Goal: Navigation & Orientation: Find specific page/section

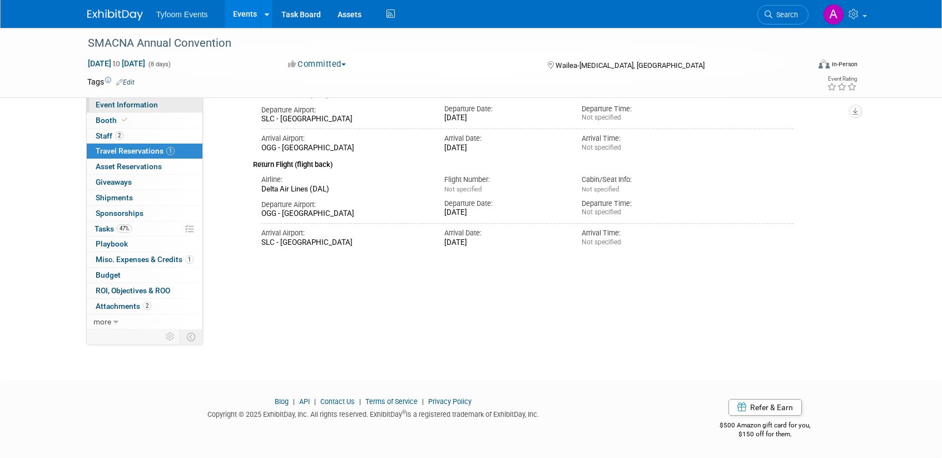
click at [141, 101] on span "Event Information" at bounding box center [127, 104] width 62 height 9
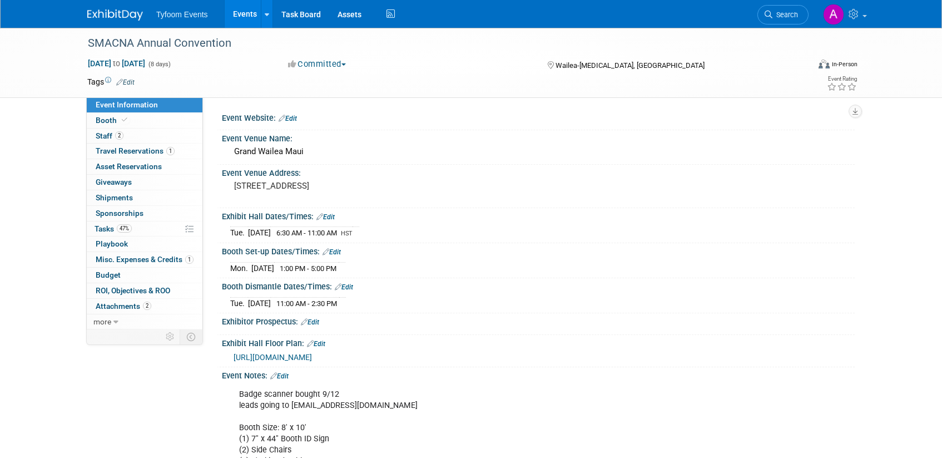
click at [247, 18] on link "Events" at bounding box center [245, 14] width 41 height 28
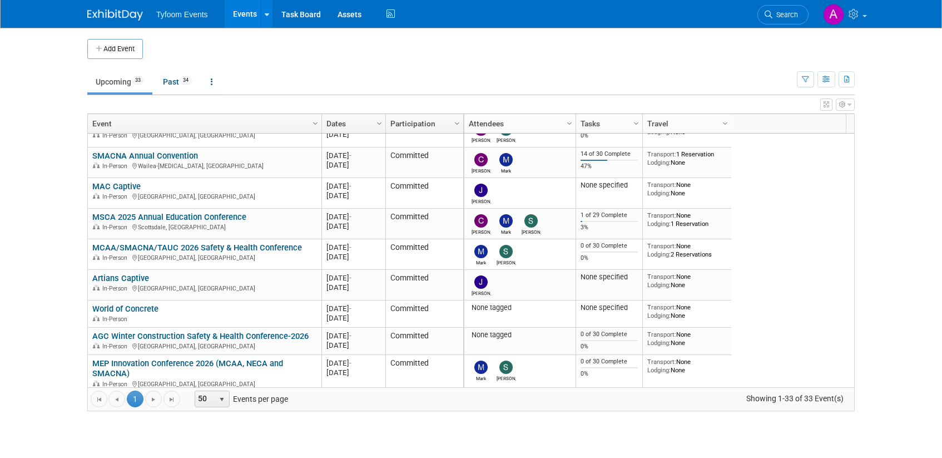
scroll to position [400, 0]
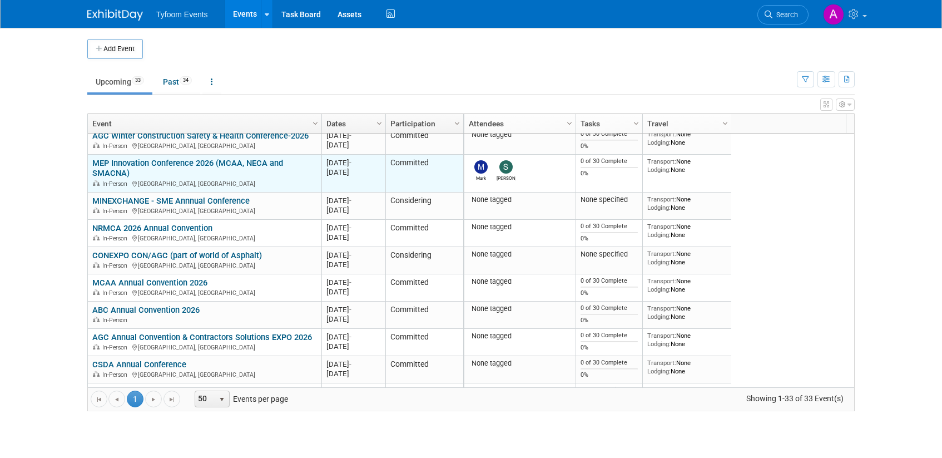
click at [141, 161] on link "MEP Innovation Conference 2026 (MCAA, NECA and SMACNA)" at bounding box center [187, 168] width 191 height 21
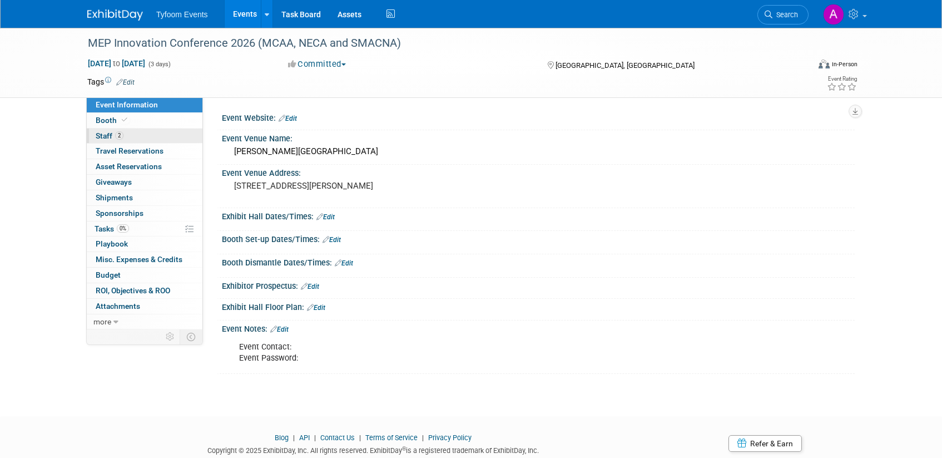
click at [112, 140] on link "2 Staff 2" at bounding box center [145, 135] width 116 height 15
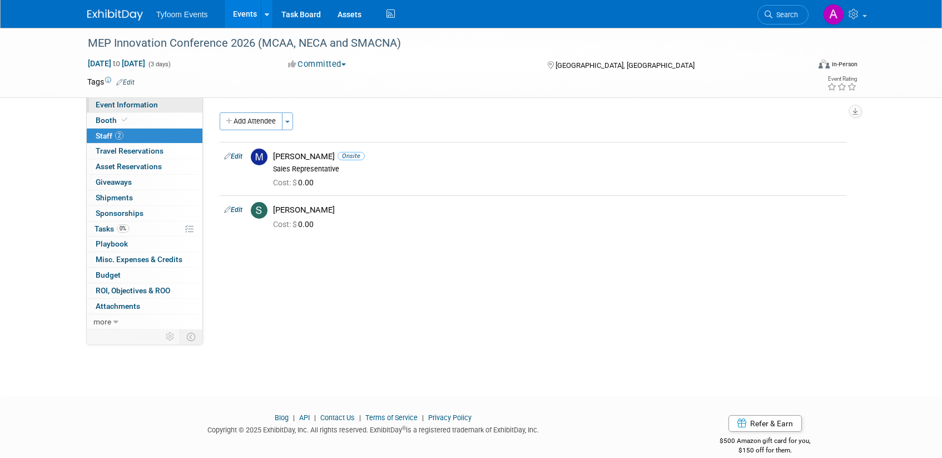
click at [114, 106] on span "Event Information" at bounding box center [127, 104] width 62 height 9
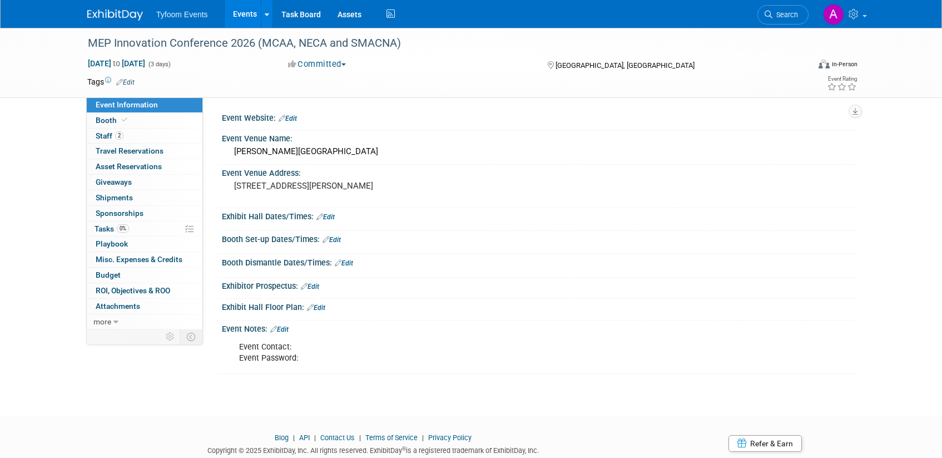
click at [243, 12] on link "Events" at bounding box center [245, 14] width 41 height 28
